Goal: Entertainment & Leisure: Consume media (video, audio)

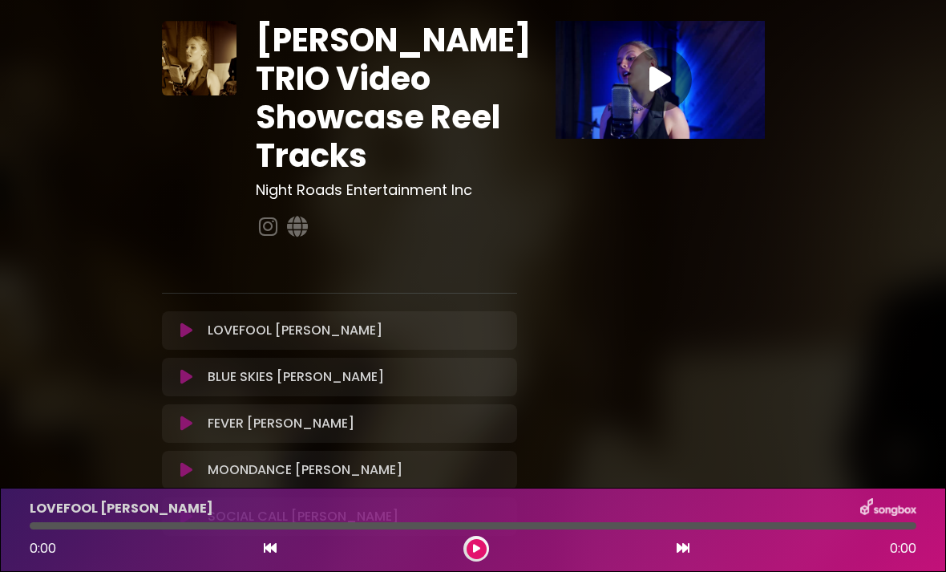
scroll to position [39, 0]
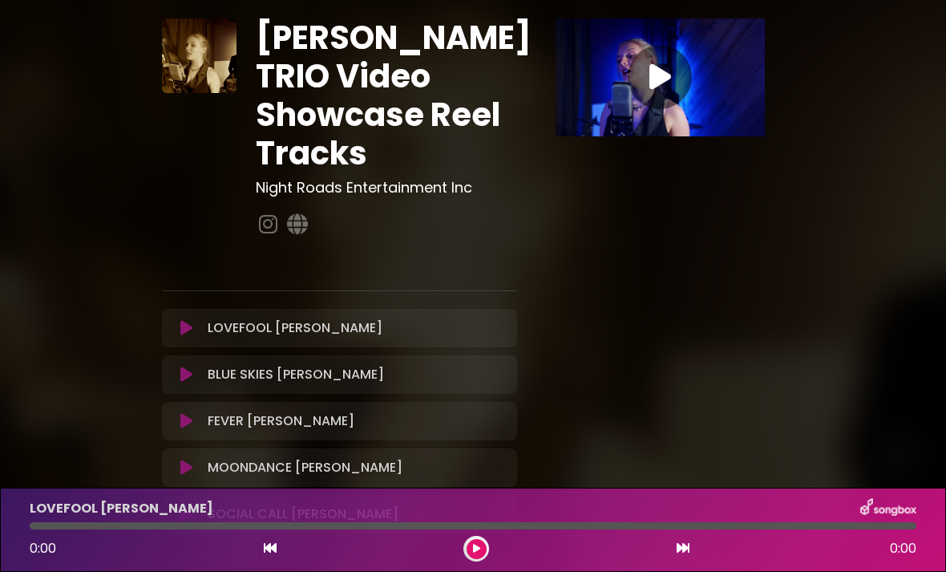
click at [650, 88] on icon at bounding box center [661, 77] width 22 height 29
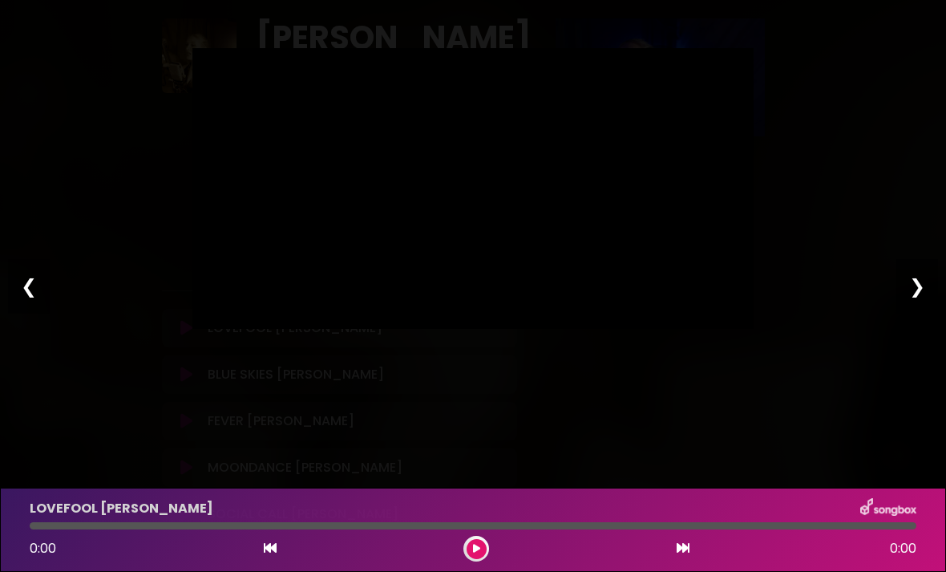
type input "***"
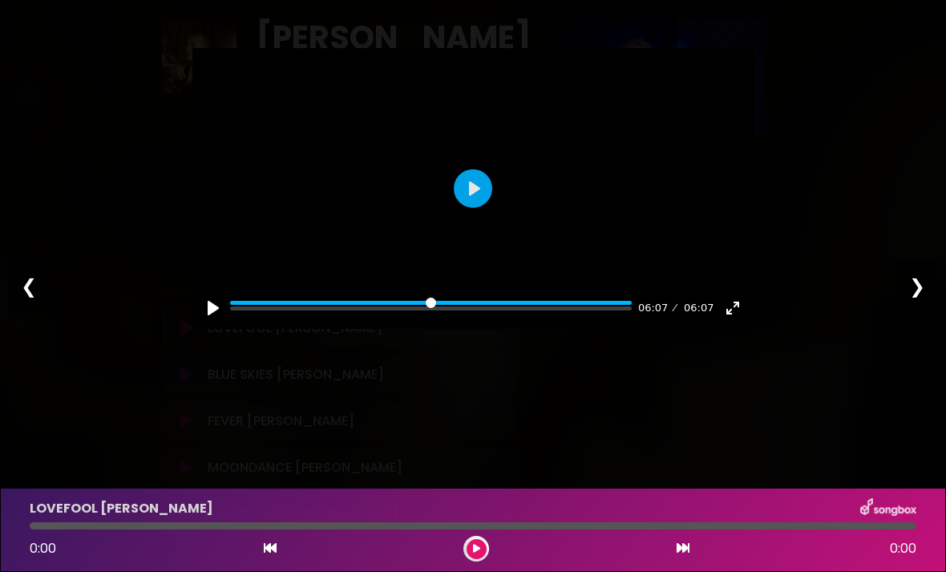
click at [856, 333] on div "Pause Play % buffered 00:00 06:07 06:07 Exit fullscreen Enter fullscreen Play ❮…" at bounding box center [473, 286] width 946 height 572
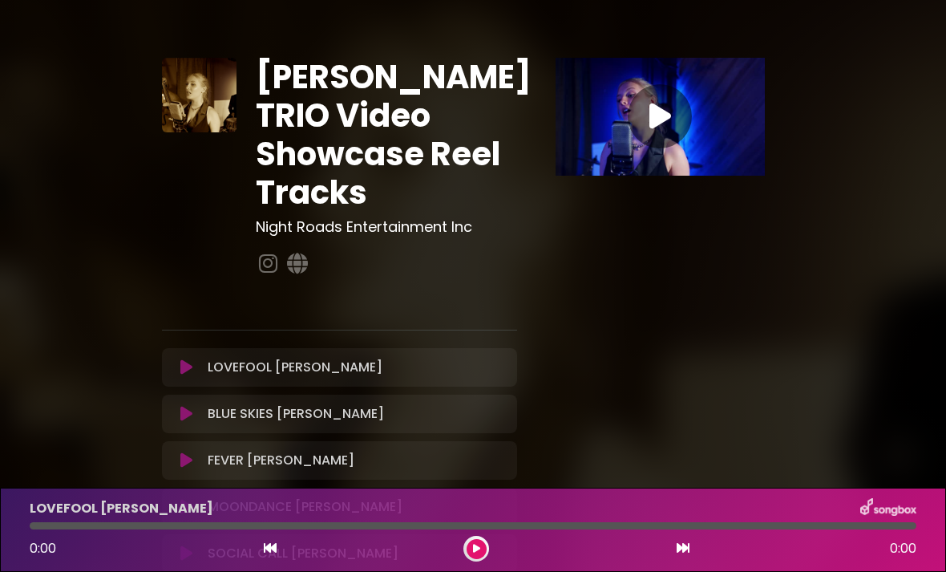
scroll to position [0, 0]
click at [643, 123] on div at bounding box center [660, 116] width 64 height 64
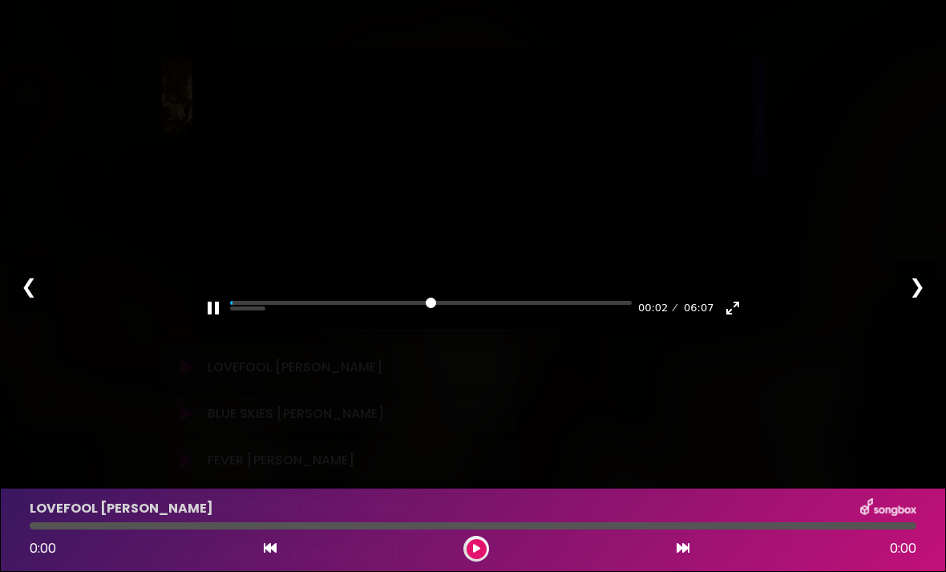
click at [214, 321] on button "Pause Play" at bounding box center [213, 308] width 26 height 26
type input "***"
click at [760, 417] on div "Pause Play % buffered 00:00 00:02 06:07 Exit fullscreen Enter fullscreen Play ❮…" at bounding box center [473, 286] width 946 height 572
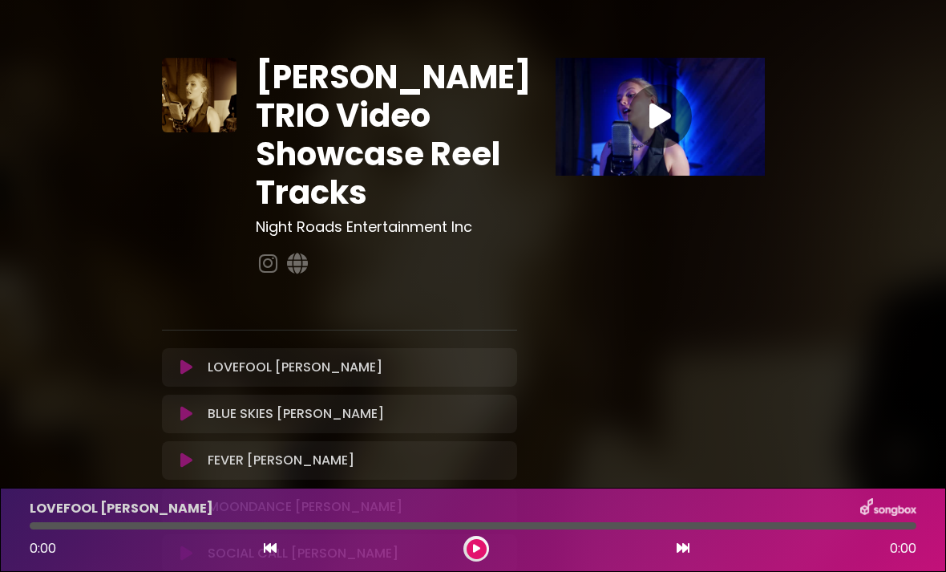
scroll to position [16, 0]
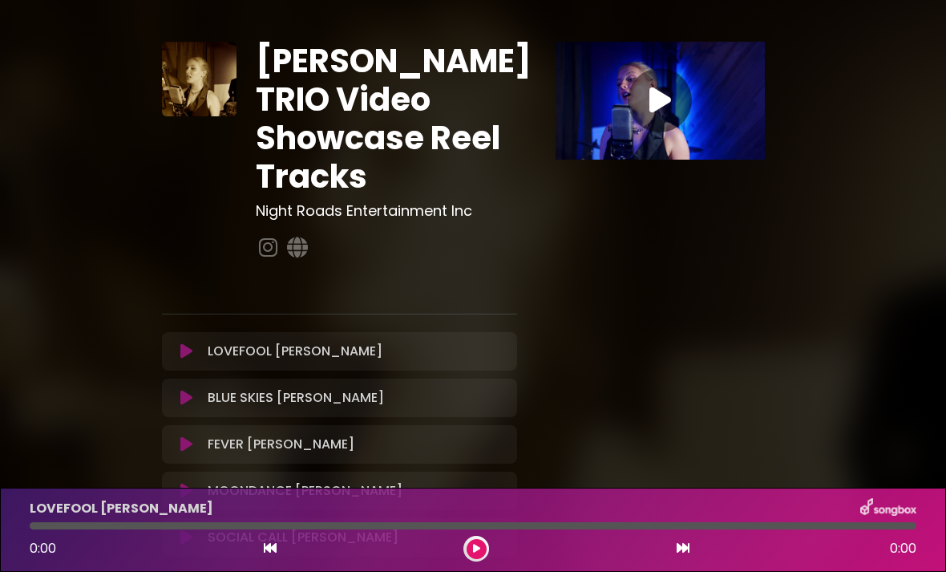
click at [193, 93] on img at bounding box center [199, 79] width 75 height 75
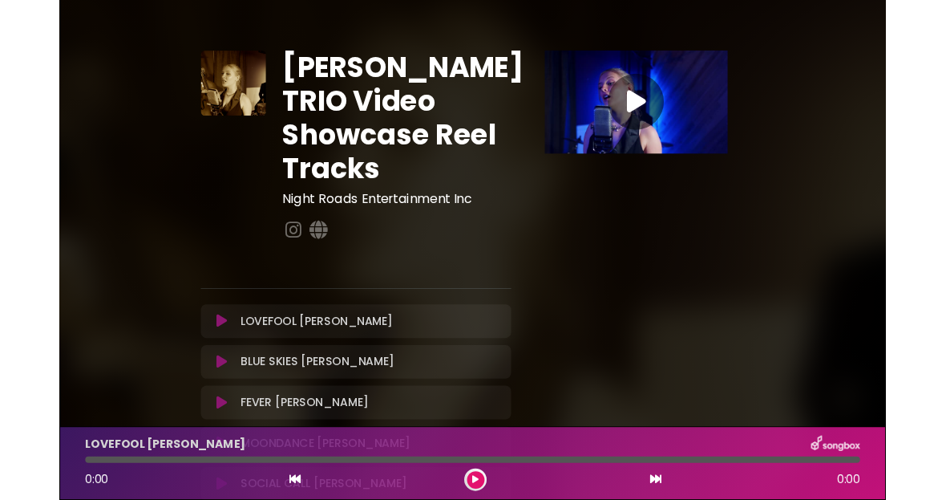
scroll to position [0, 0]
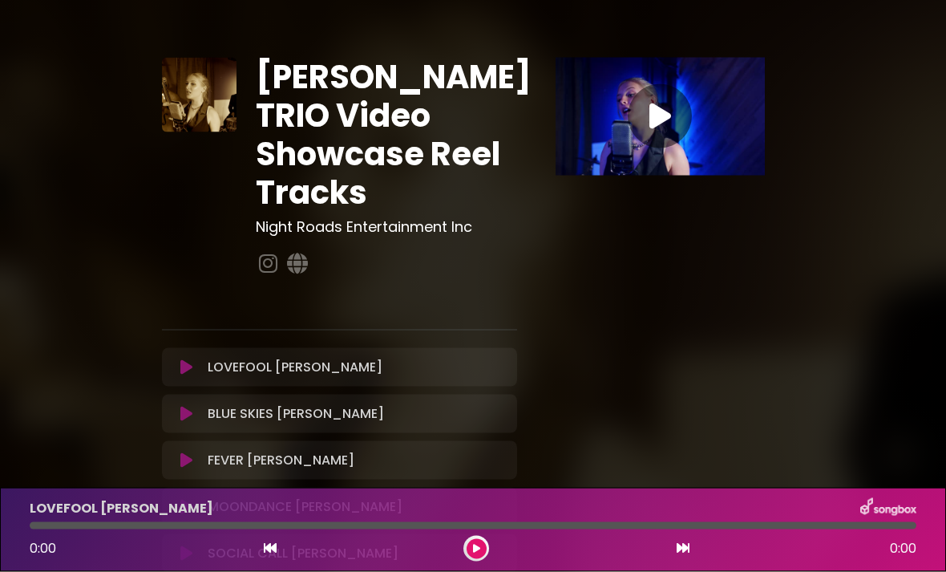
scroll to position [21, 0]
